Goal: Contribute content: Add original content to the website for others to see

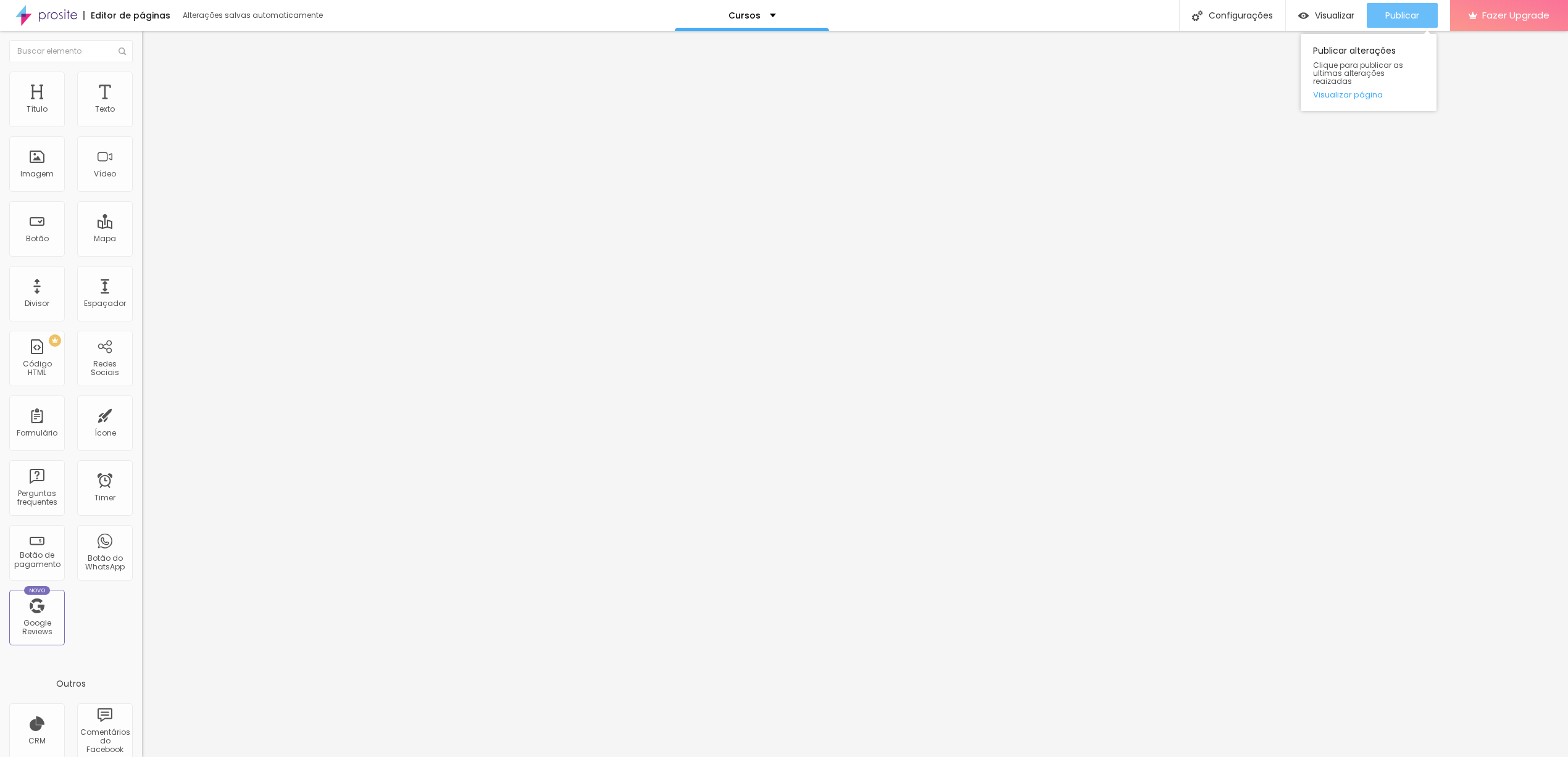
click at [1410, 15] on span "Publicar" at bounding box center [1402, 15] width 34 height 10
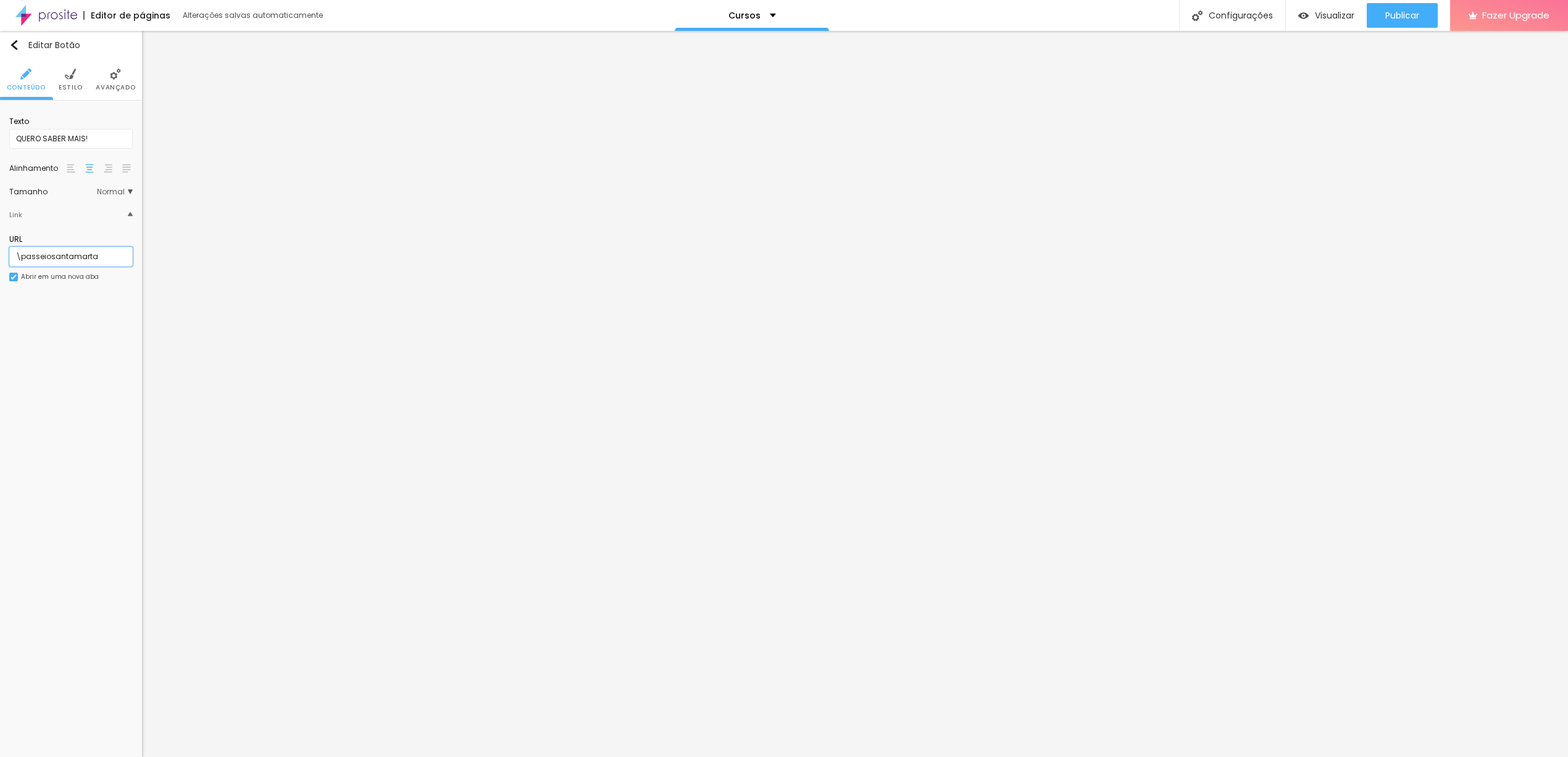
click at [106, 253] on input "\passeiosantamarta" at bounding box center [71, 256] width 123 height 20
drag, startPoint x: 54, startPoint y: 256, endPoint x: 103, endPoint y: 257, distance: 49.0
click at [103, 257] on input "\passeiosantamarta" at bounding box center [71, 256] width 123 height 20
type input "\passeiopaqueta"
click at [1404, 19] on span "Publicar" at bounding box center [1402, 15] width 34 height 10
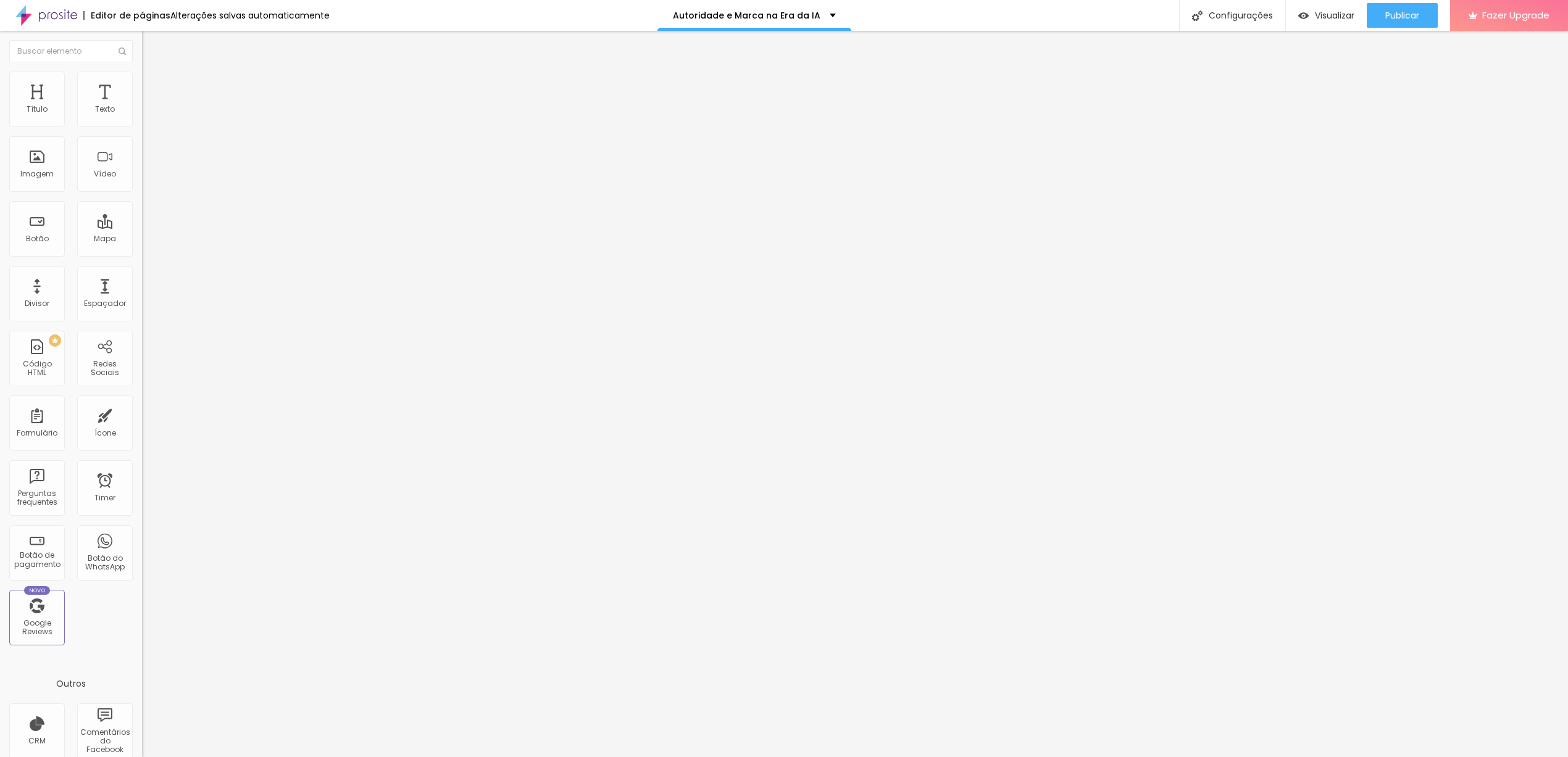
click at [142, 254] on input "[URL][DOMAIN_NAME]" at bounding box center [216, 248] width 148 height 12
paste input "[URL][DOMAIN_NAME][DOMAIN_NAME][DOMAIN_NAME]"
type input "[URL][DOMAIN_NAME][DOMAIN_NAME][DOMAIN_NAME]"
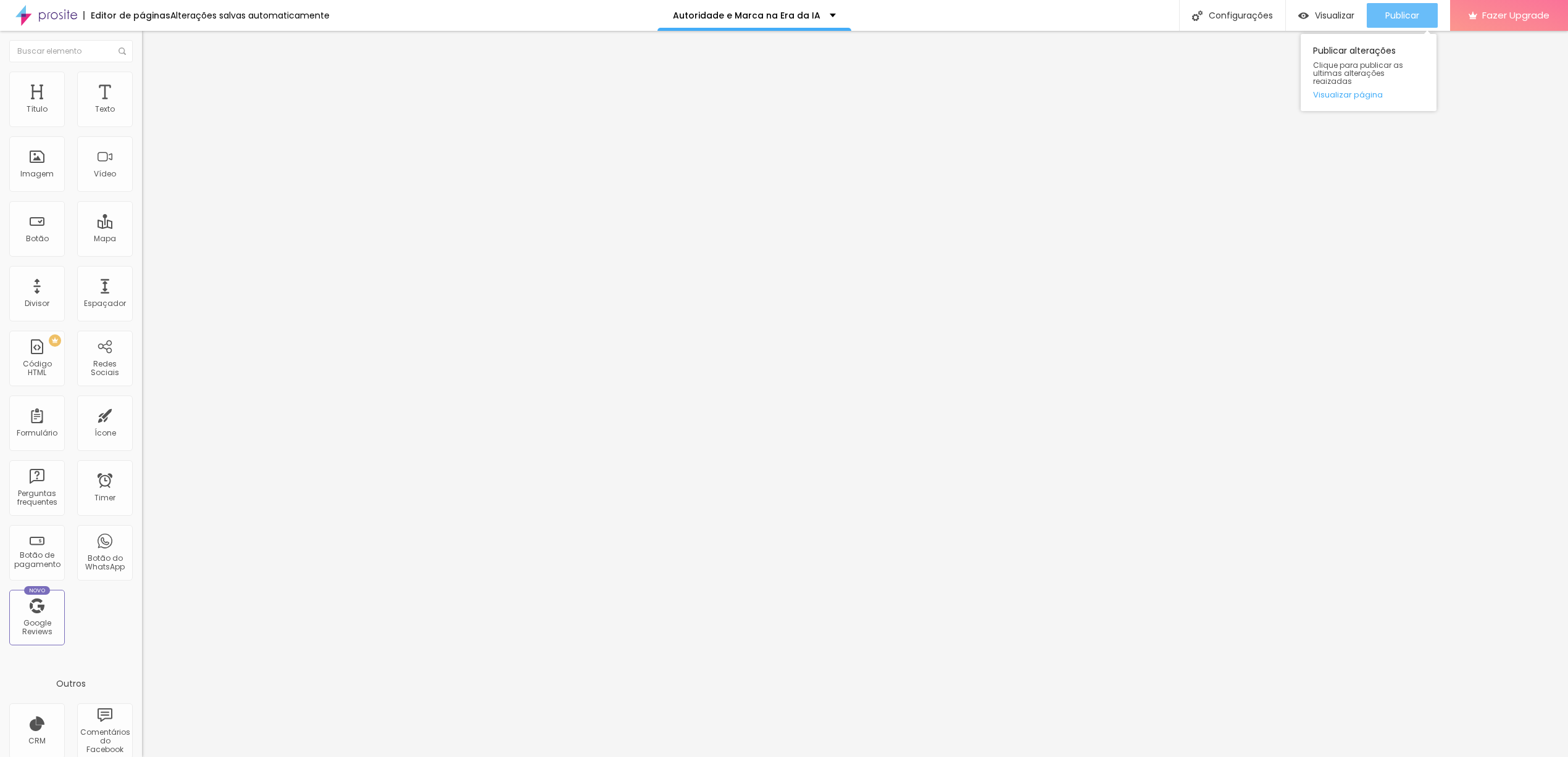
click at [1394, 17] on span "Publicar" at bounding box center [1402, 15] width 34 height 10
click at [142, 106] on span "Trocar imagem" at bounding box center [175, 101] width 67 height 11
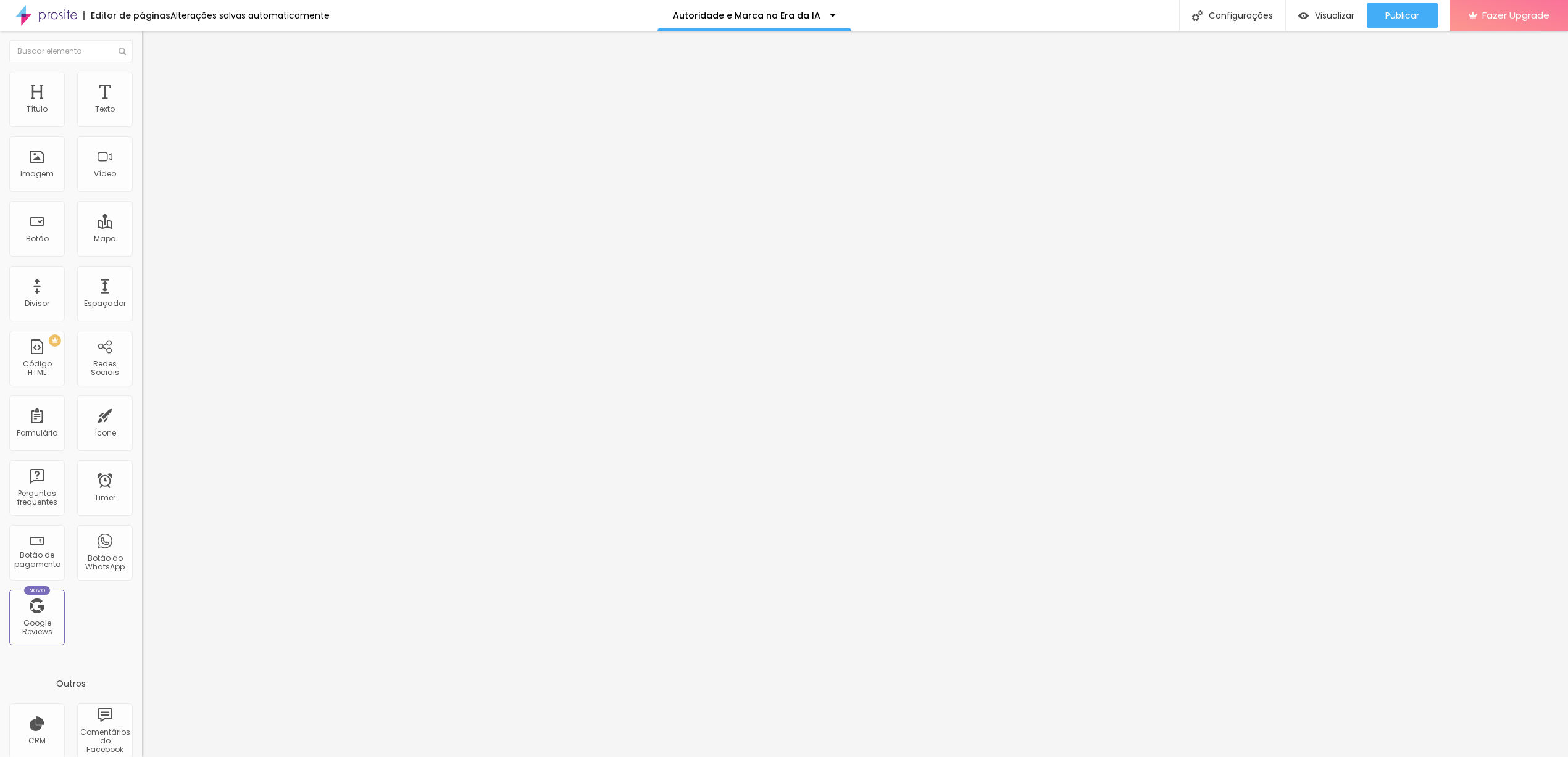
click at [142, 106] on span "Trocar imagem" at bounding box center [175, 101] width 67 height 11
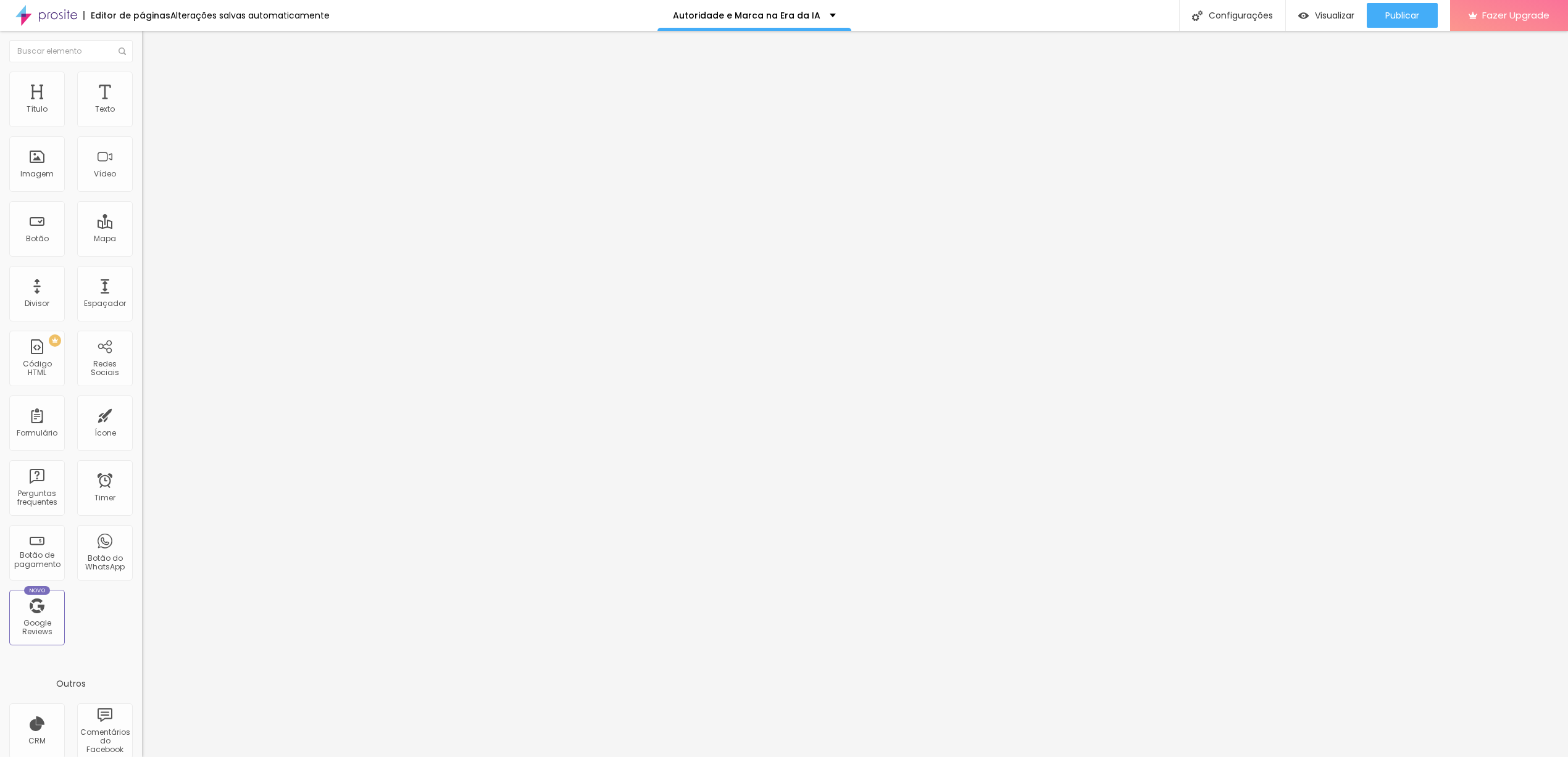
click at [142, 193] on span "Original" at bounding box center [156, 188] width 29 height 11
click at [142, 208] on span "Padrão" at bounding box center [155, 203] width 28 height 11
click at [142, 220] on span "Quadrado" at bounding box center [162, 214] width 40 height 11
click at [142, 185] on div "Proporção" at bounding box center [213, 180] width 142 height 7
click at [142, 215] on span "Quadrado" at bounding box center [162, 210] width 40 height 11
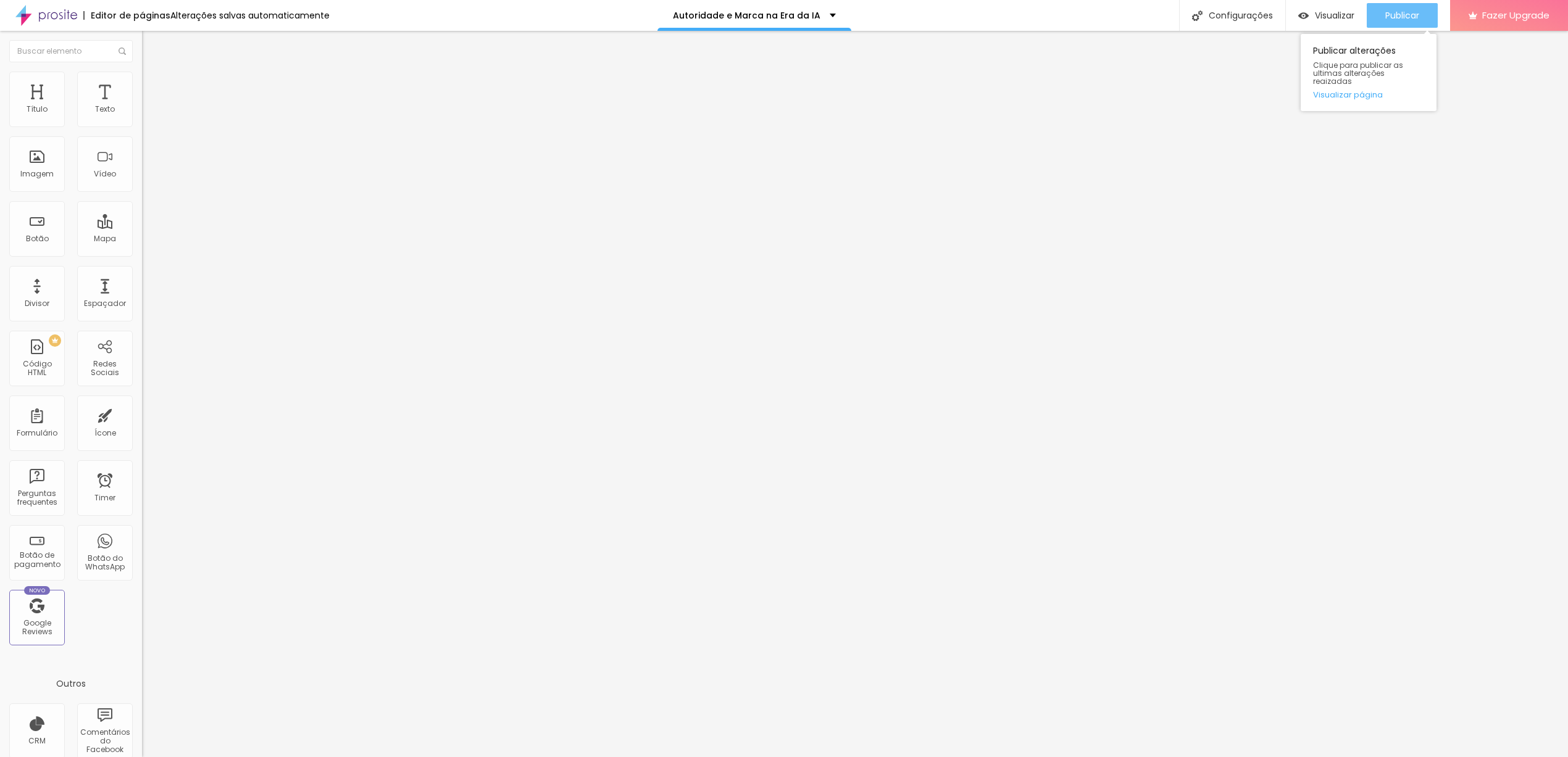
click at [1397, 15] on span "Publicar" at bounding box center [1402, 15] width 34 height 10
click at [1396, 15] on span "Publicar" at bounding box center [1402, 15] width 34 height 10
click at [1386, 11] on span "Publicar" at bounding box center [1402, 15] width 34 height 10
